Goal: Task Accomplishment & Management: Complete application form

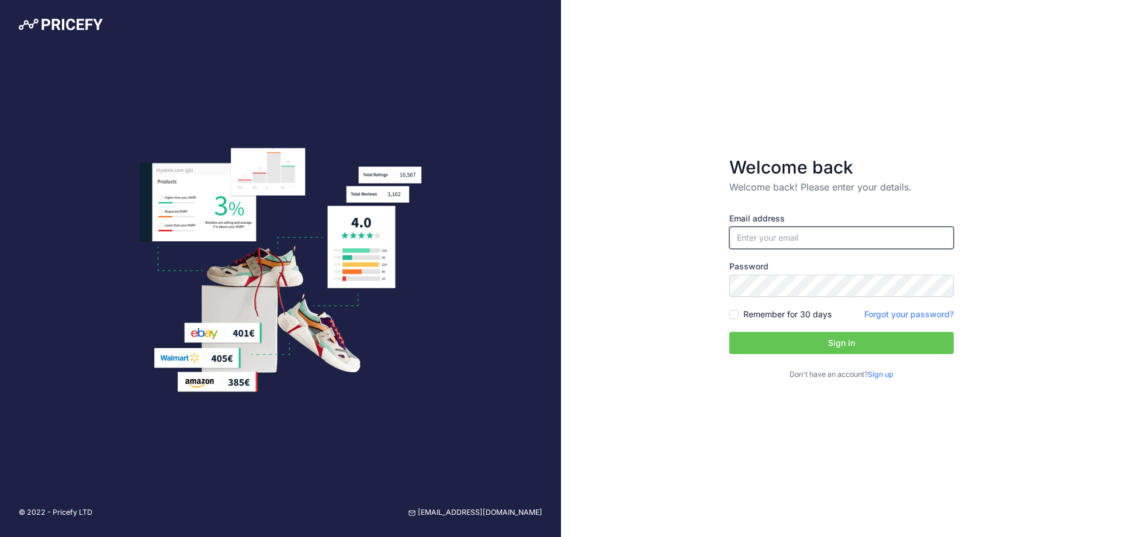
click at [756, 232] on input "email" at bounding box center [841, 238] width 224 height 22
click at [692, 182] on div "Welcome back Welcome back! Please enter your details. Email address Password Si…" at bounding box center [841, 268] width 561 height 537
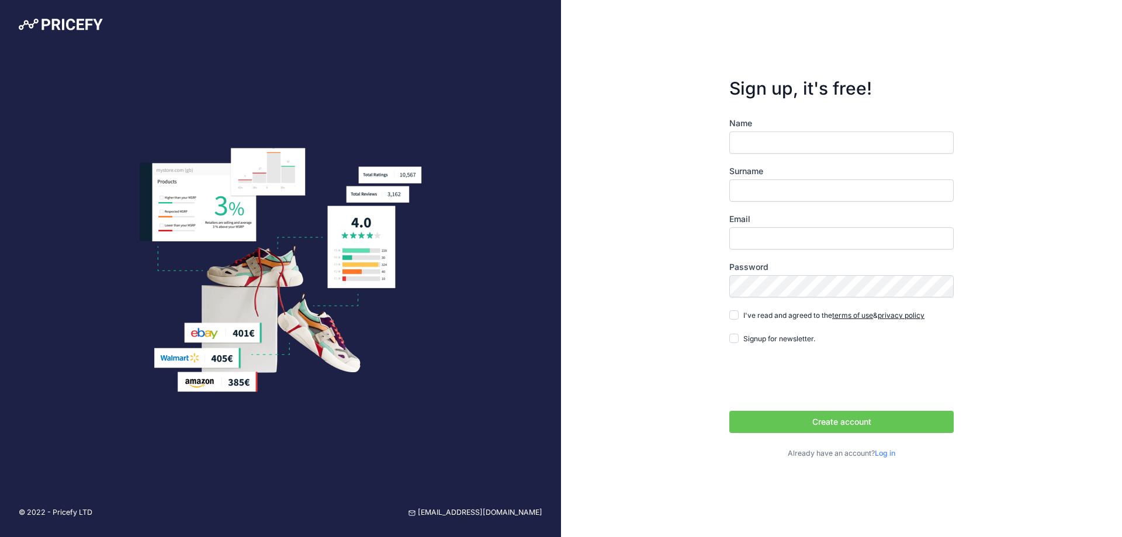
click at [741, 141] on input "Name" at bounding box center [841, 142] width 224 height 22
type input "CATHY A"
type input "TAYLOR-SENTNOR"
click at [770, 242] on input "Email" at bounding box center [841, 238] width 224 height 22
type input "cathy@wellbeauty.com"
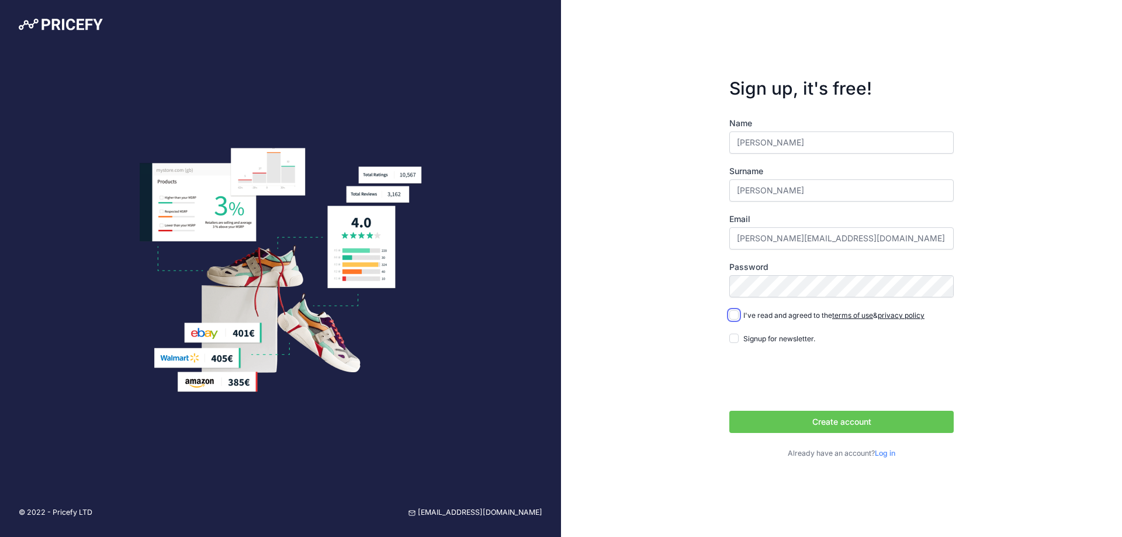
click at [735, 317] on input "I've read and agreed to the terms of use & privacy policy" at bounding box center [733, 314] width 9 height 9
checkbox input "true"
click at [737, 339] on input "Signup for newsletter." at bounding box center [733, 338] width 9 height 9
checkbox input "true"
click at [881, 423] on button "Create account" at bounding box center [841, 422] width 224 height 22
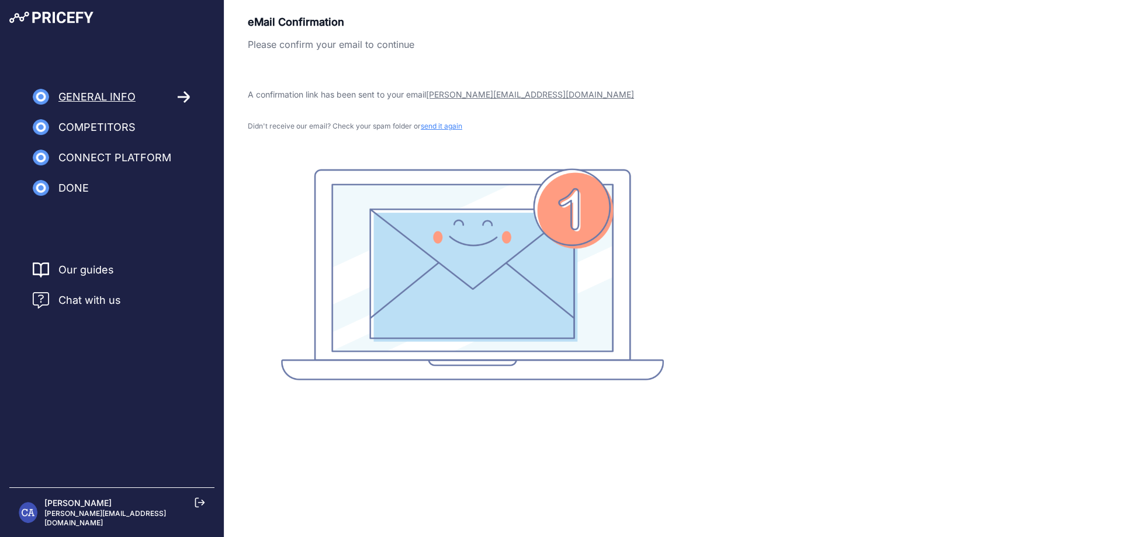
click at [107, 121] on span "Competitors" at bounding box center [96, 127] width 77 height 16
click at [109, 127] on span "Competitors" at bounding box center [96, 127] width 77 height 16
click at [105, 129] on span "Competitors" at bounding box center [96, 127] width 77 height 16
click at [186, 94] on icon at bounding box center [184, 97] width 12 height 11
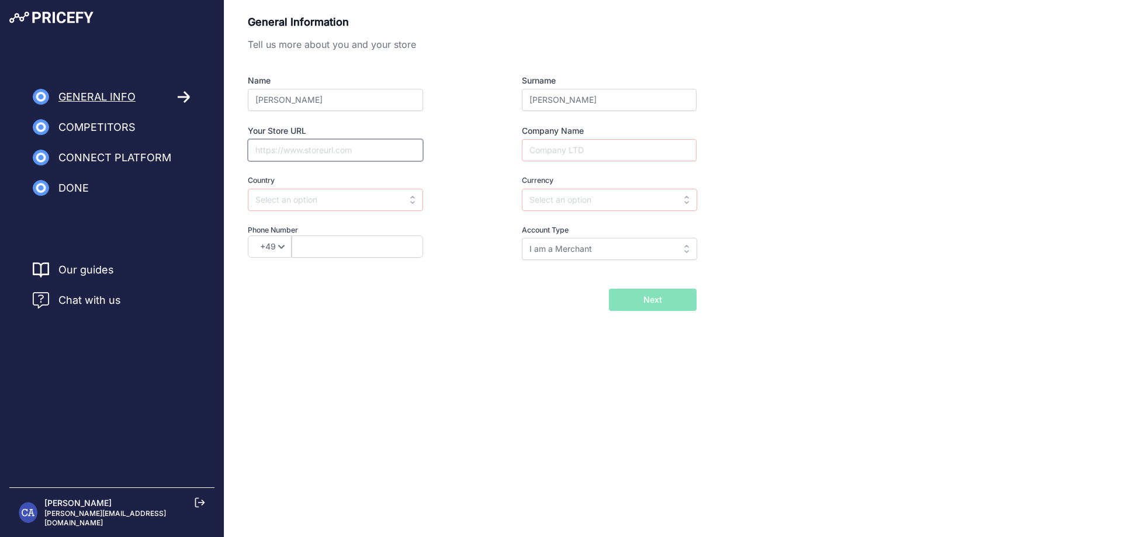
click at [308, 155] on input "Your Store URL" at bounding box center [335, 150] width 175 height 22
click at [435, 409] on body "Lorem Ipsum Close General Info Competitors Connect Platform Done" at bounding box center [561, 268] width 1122 height 537
click at [535, 144] on input "Company Name" at bounding box center [609, 150] width 175 height 22
type input "TWB"
click at [529, 200] on input "text" at bounding box center [609, 200] width 175 height 22
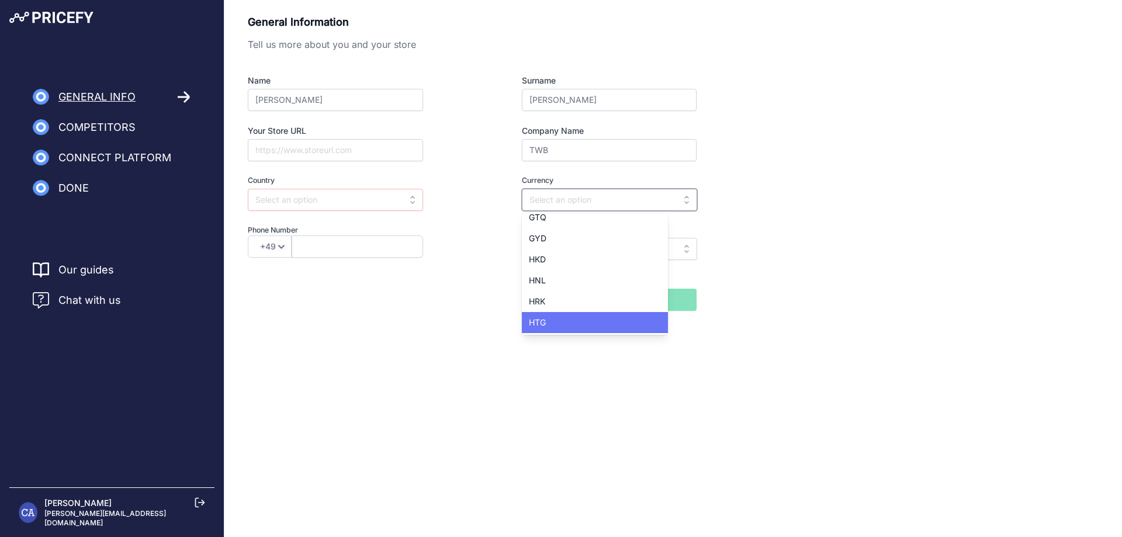
scroll to position [935, 0]
click at [541, 421] on body "Lorem Ipsum Close General Info Competitors Connect Platform Done" at bounding box center [561, 268] width 1122 height 537
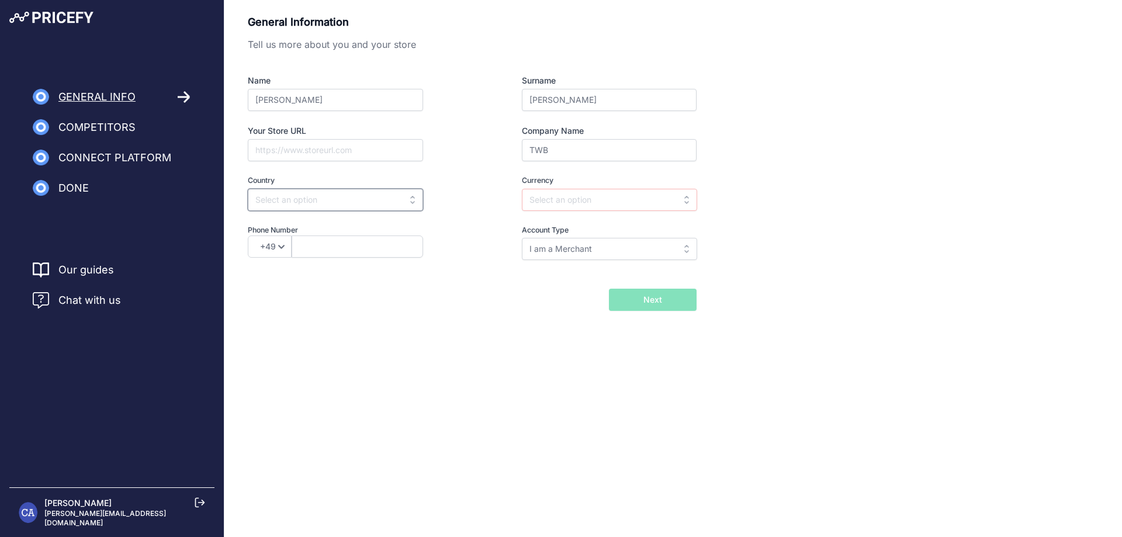
click at [280, 204] on input "text" at bounding box center [335, 200] width 175 height 22
click at [290, 268] on span "[GEOGRAPHIC_DATA]" at bounding box center [297, 268] width 84 height 10
type input "[GEOGRAPHIC_DATA]"
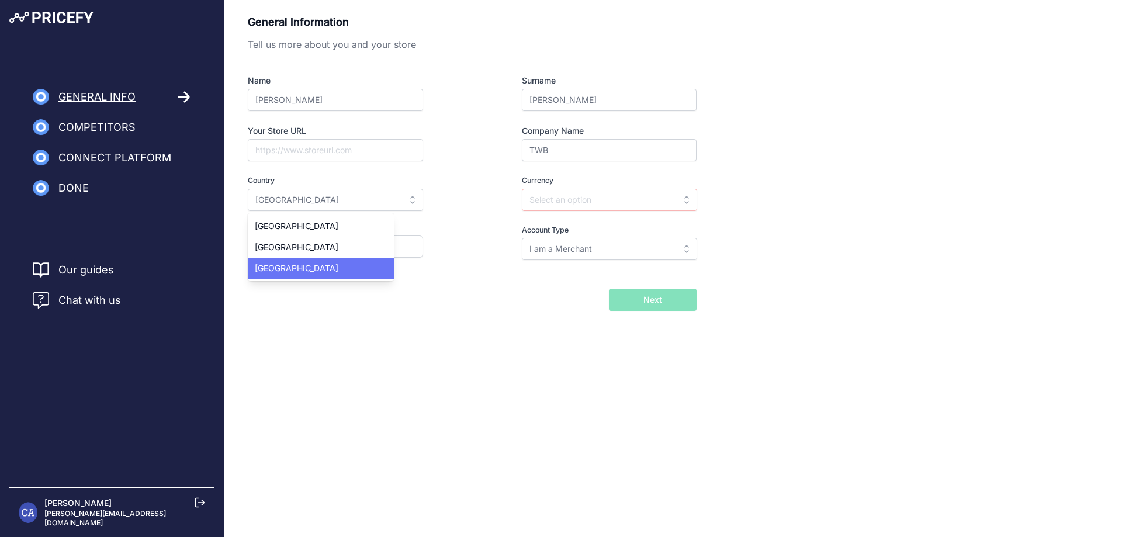
type input "USD"
select select "1"
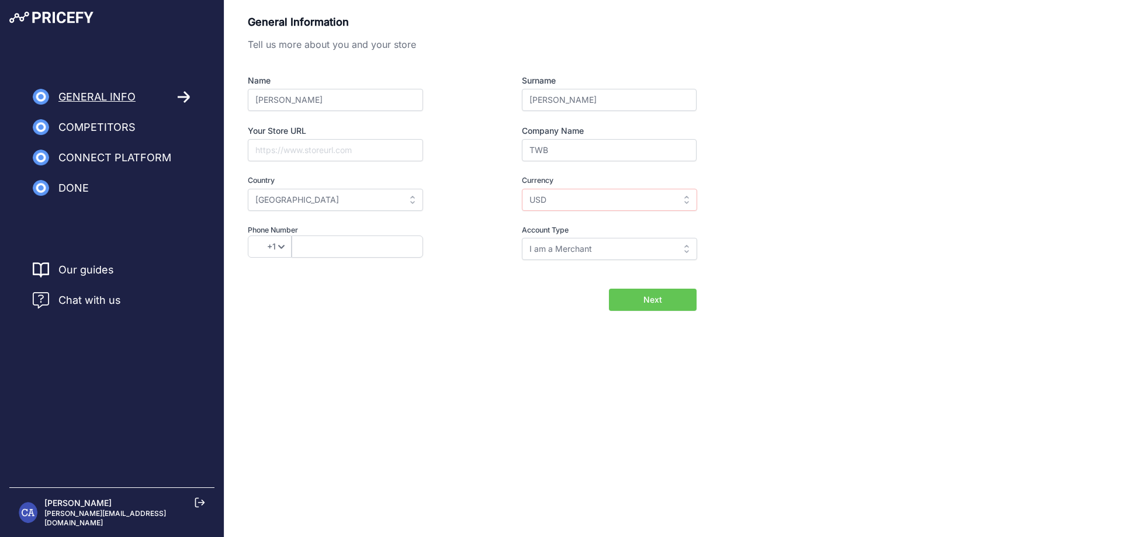
click at [485, 364] on body "Lorem Ipsum Close General Info Competitors Connect Platform Done" at bounding box center [561, 268] width 1122 height 537
